Goal: Use online tool/utility: Utilize a website feature to perform a specific function

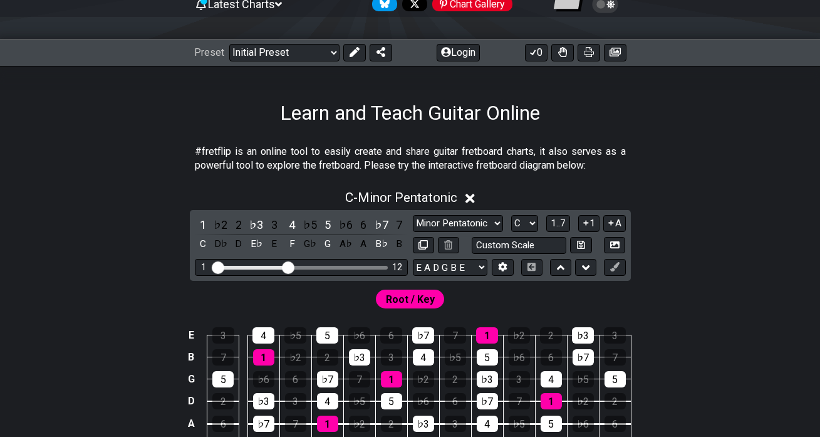
scroll to position [137, 0]
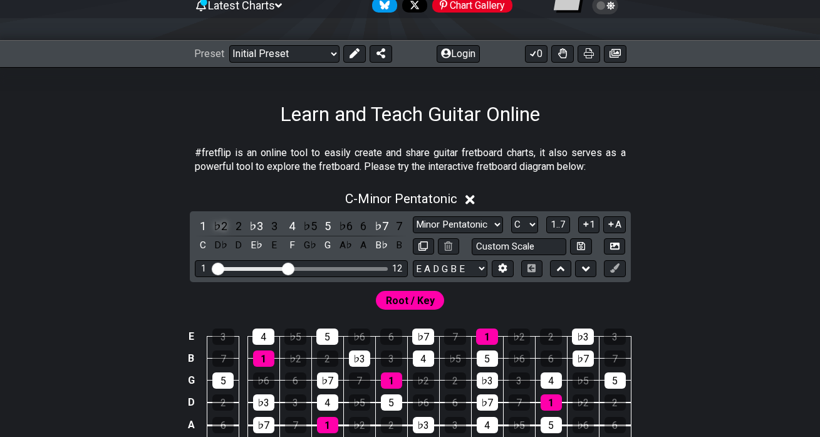
click at [221, 227] on div "♭2" at bounding box center [220, 225] width 16 height 17
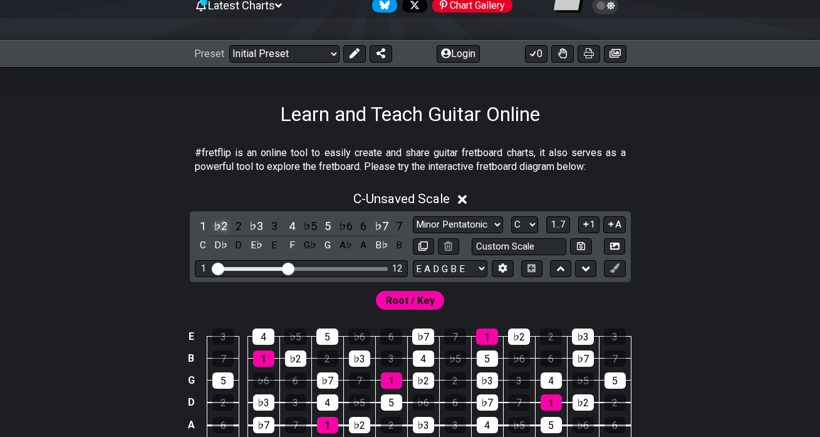
click at [224, 223] on div "♭2" at bounding box center [220, 225] width 16 height 17
click at [220, 223] on div "♯1" at bounding box center [220, 225] width 16 height 17
click at [258, 223] on div "♭3" at bounding box center [256, 225] width 16 height 17
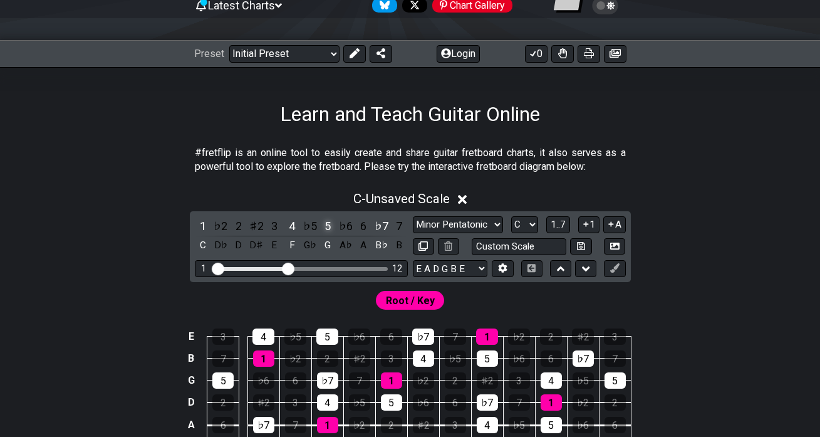
click at [322, 224] on div "5" at bounding box center [327, 225] width 16 height 17
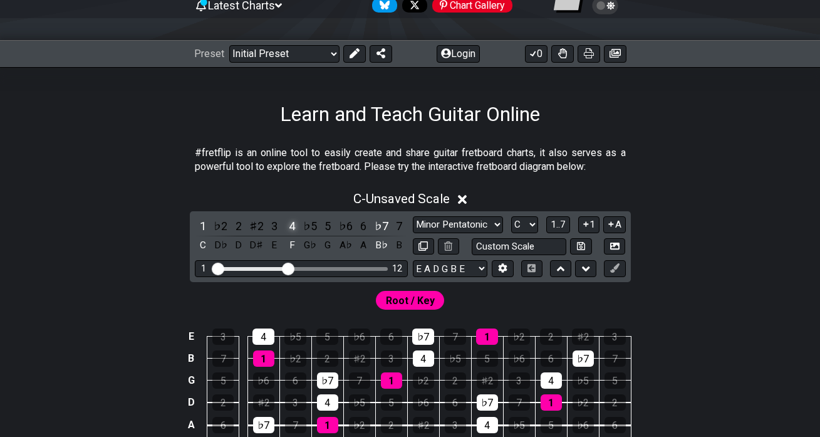
click at [287, 224] on div "4" at bounding box center [292, 225] width 16 height 17
click at [373, 221] on div "♭7" at bounding box center [381, 225] width 16 height 17
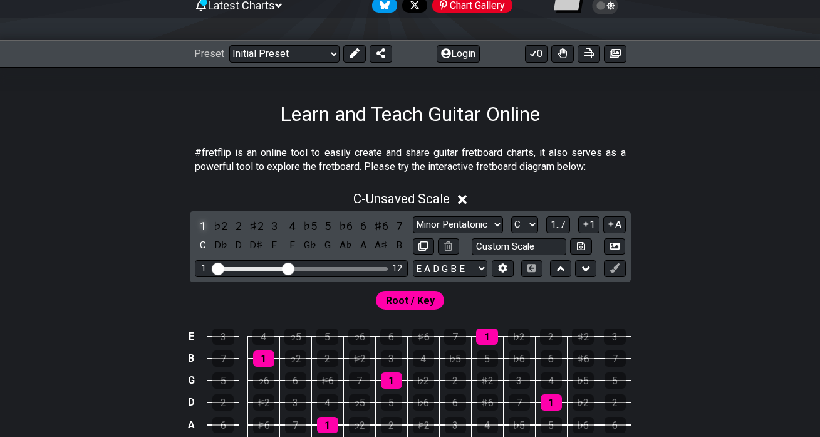
click at [202, 226] on div "1" at bounding box center [203, 225] width 16 height 17
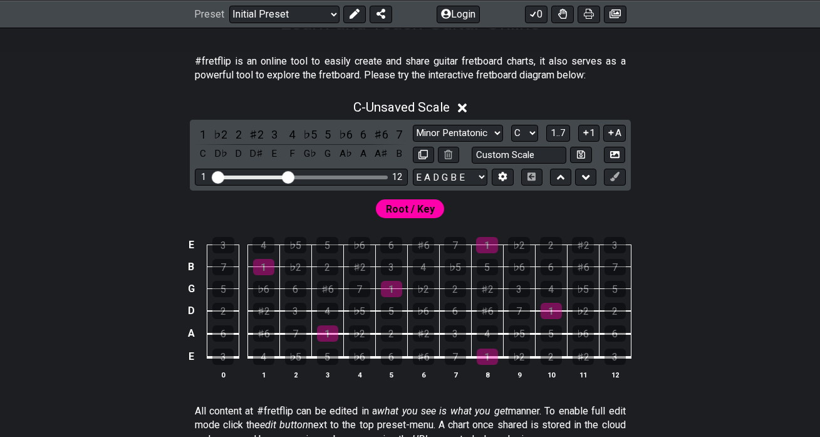
scroll to position [229, 0]
click at [204, 133] on div "1" at bounding box center [203, 134] width 16 height 17
click at [225, 129] on div "♭2" at bounding box center [220, 134] width 16 height 17
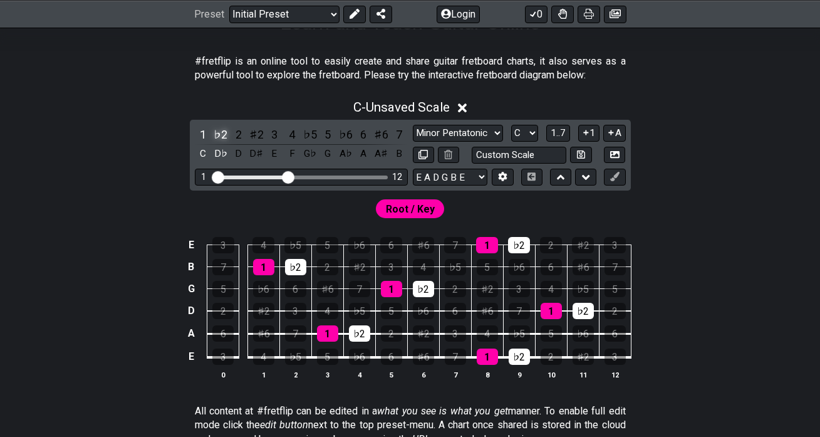
click at [225, 129] on div "♭2" at bounding box center [220, 134] width 16 height 17
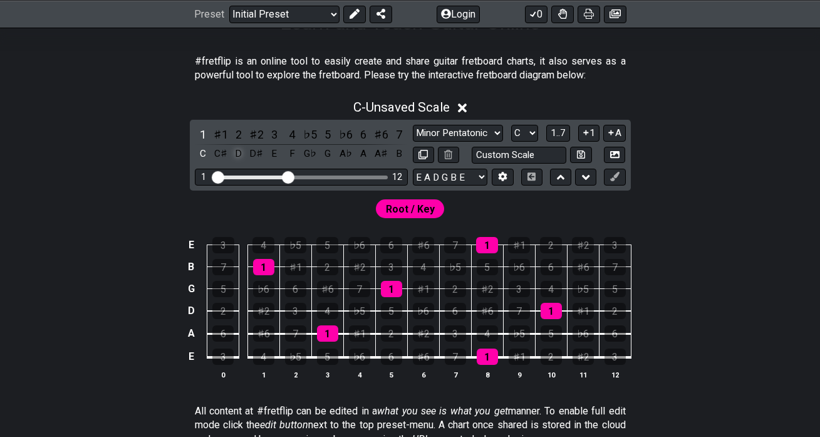
click at [239, 152] on div "D" at bounding box center [239, 153] width 16 height 17
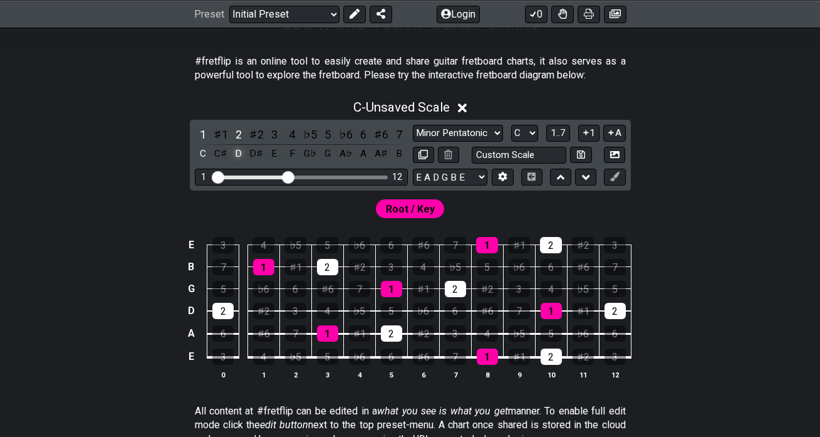
click at [239, 152] on div "D" at bounding box center [239, 153] width 16 height 17
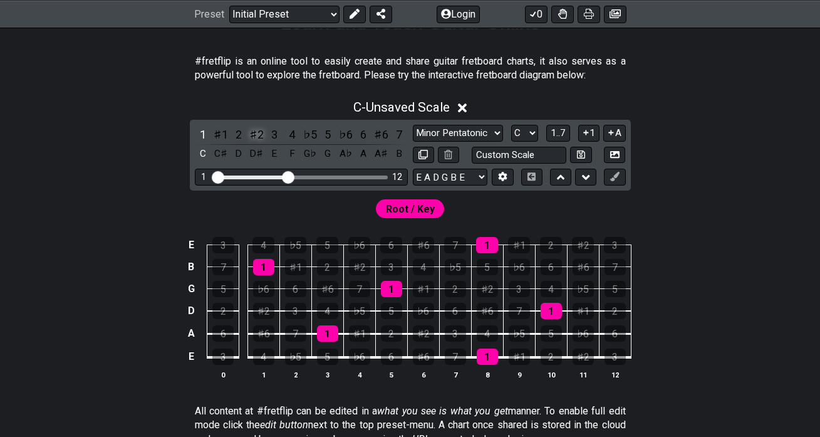
click at [256, 137] on div "♯2" at bounding box center [256, 134] width 16 height 17
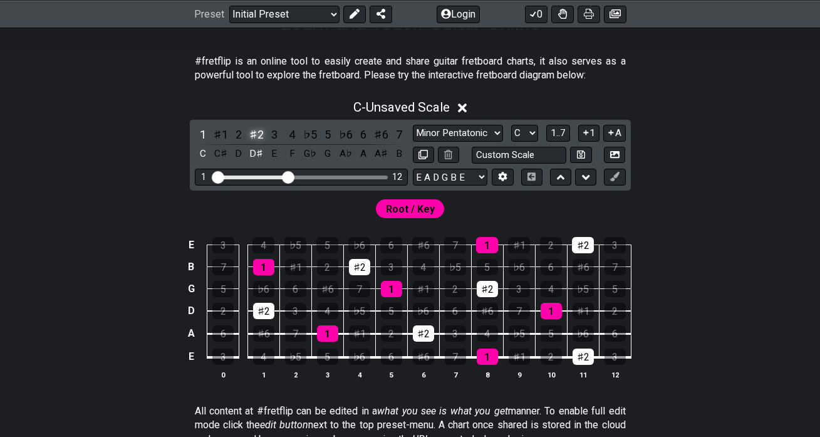
click at [256, 137] on div "♯2" at bounding box center [256, 134] width 16 height 17
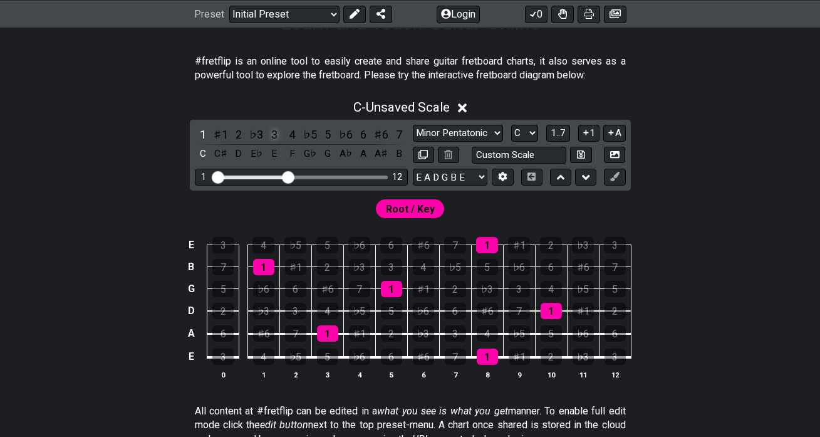
click at [274, 136] on div "3" at bounding box center [274, 134] width 16 height 17
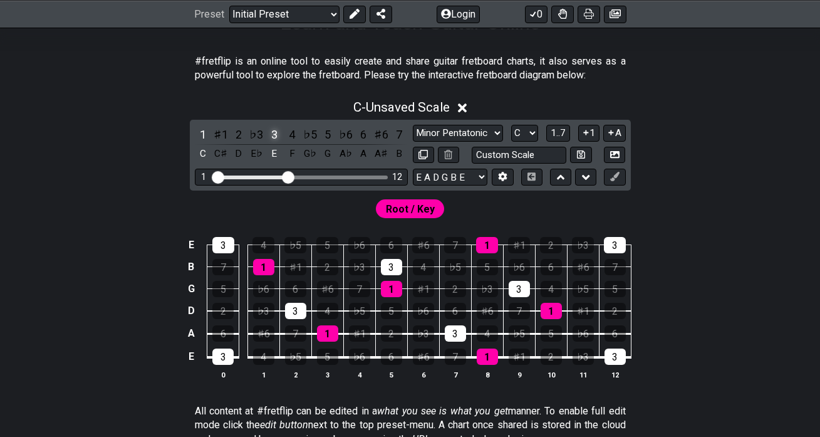
click at [274, 136] on div "3" at bounding box center [274, 134] width 16 height 17
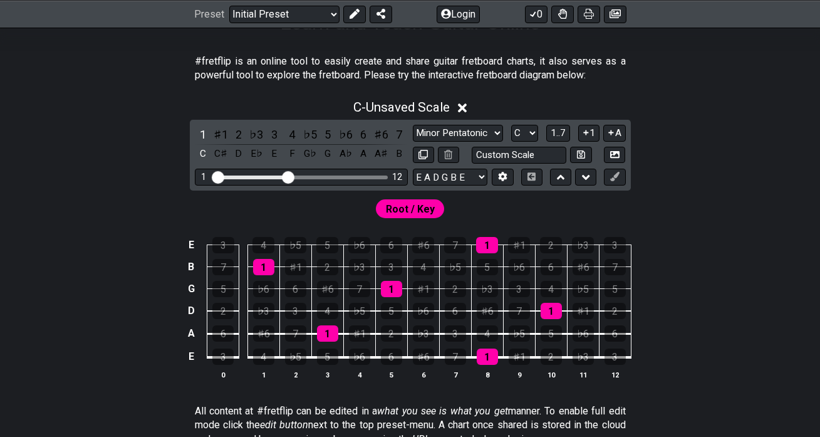
click at [462, 106] on icon at bounding box center [462, 107] width 9 height 13
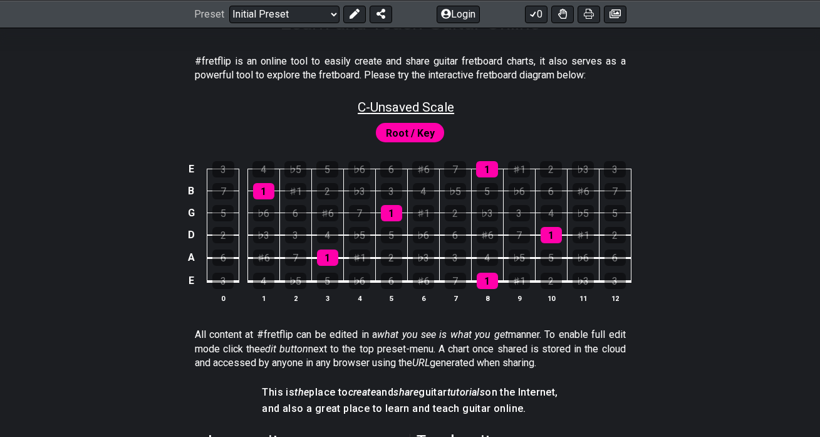
click at [408, 105] on span "C - Unsaved Scale" at bounding box center [406, 107] width 96 height 15
select select "C"
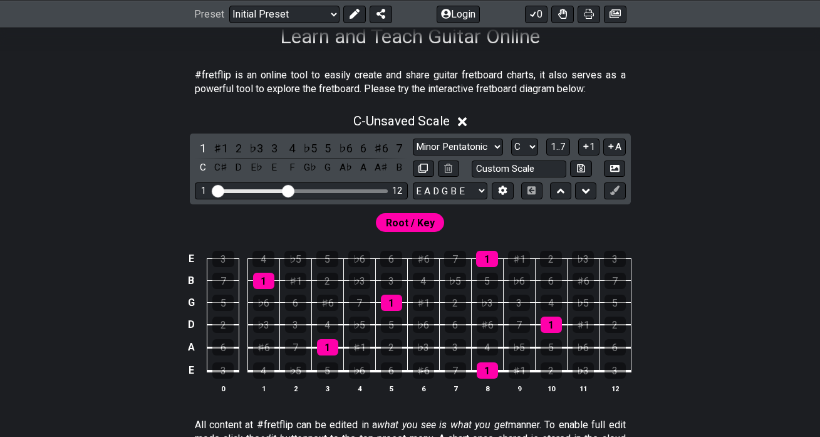
scroll to position [214, 0]
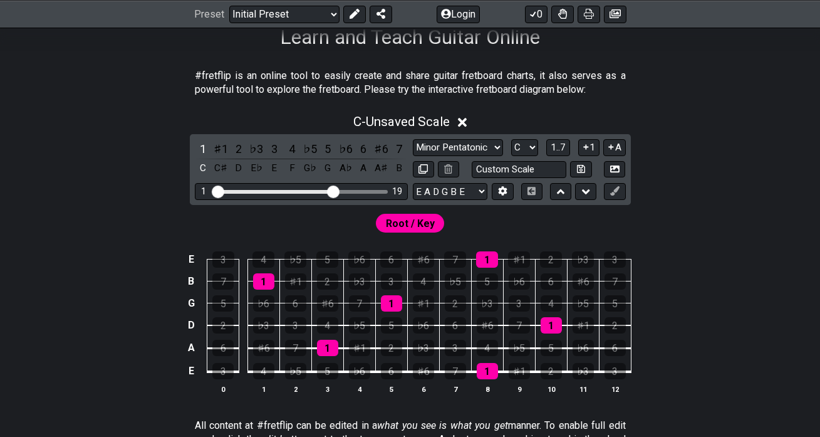
drag, startPoint x: 287, startPoint y: 190, endPoint x: 334, endPoint y: 189, distance: 47.6
click at [334, 190] on input "Visible fret range" at bounding box center [301, 190] width 178 height 0
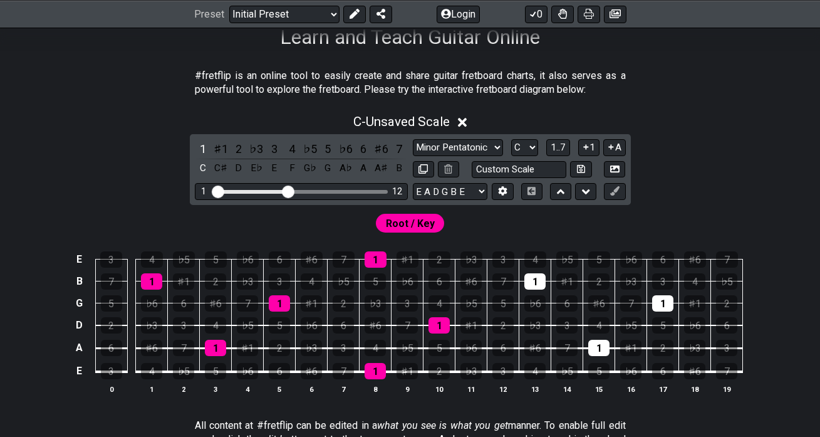
drag, startPoint x: 334, startPoint y: 189, endPoint x: 285, endPoint y: 191, distance: 49.5
click at [285, 190] on input "Visible fret range" at bounding box center [301, 190] width 178 height 0
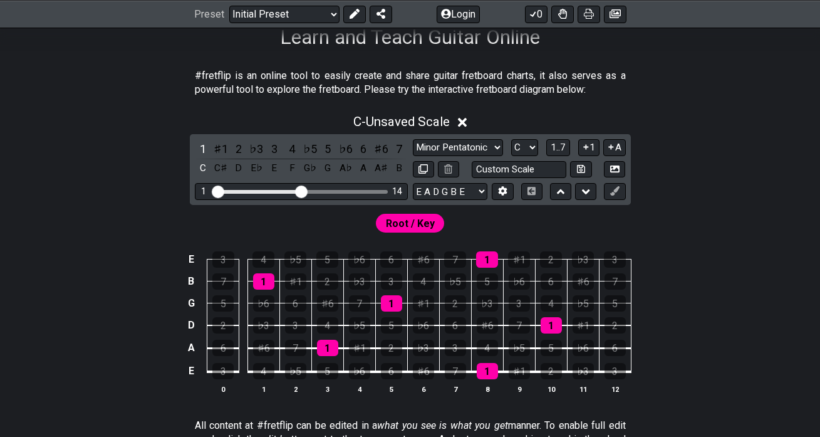
drag, startPoint x: 291, startPoint y: 192, endPoint x: 299, endPoint y: 192, distance: 8.1
click at [299, 190] on input "Visible fret range" at bounding box center [301, 190] width 178 height 0
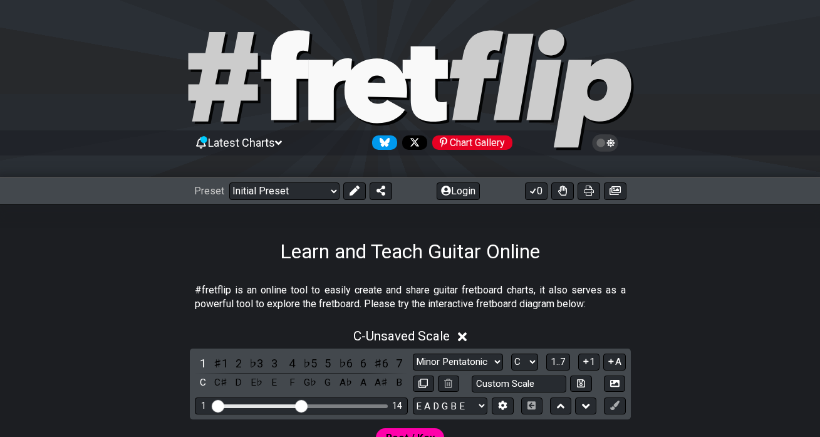
scroll to position [0, 0]
